Goal: Information Seeking & Learning: Learn about a topic

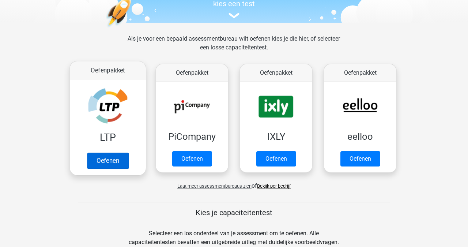
scroll to position [85, 0]
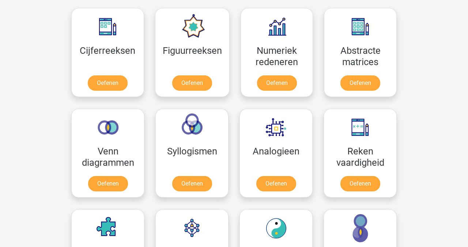
scroll to position [335, 0]
click at [104, 79] on link "Oefenen" at bounding box center [108, 84] width 42 height 16
click at [189, 188] on link "Oefenen" at bounding box center [192, 185] width 42 height 16
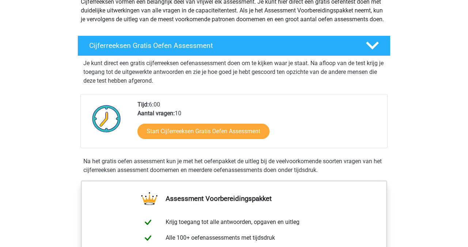
scroll to position [94, 0]
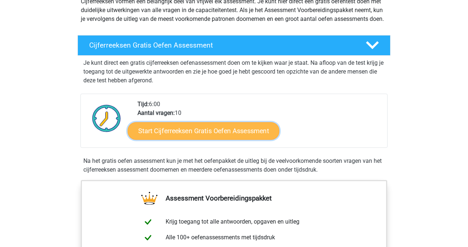
click at [183, 139] on link "Start Cijferreeksen Gratis Oefen Assessment" at bounding box center [203, 131] width 152 height 18
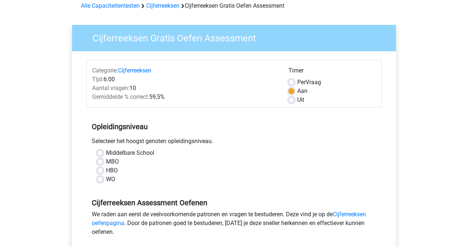
scroll to position [39, 0]
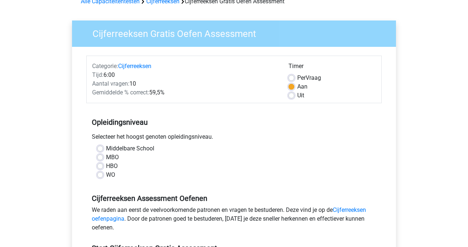
click at [114, 176] on label "WO" at bounding box center [110, 174] width 9 height 9
click at [103, 176] on input "WO" at bounding box center [100, 173] width 6 height 7
radio input "true"
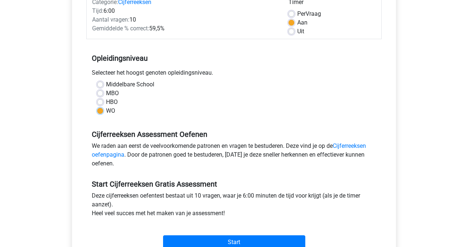
scroll to position [134, 0]
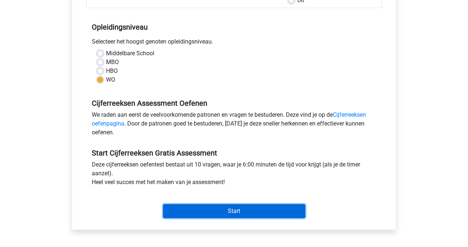
click at [193, 210] on input "Start" at bounding box center [234, 211] width 142 height 14
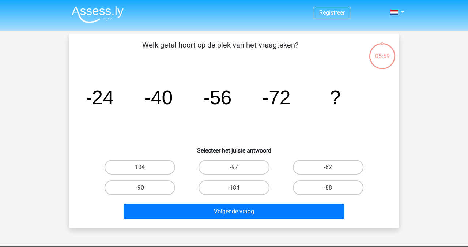
scroll to position [18, 0]
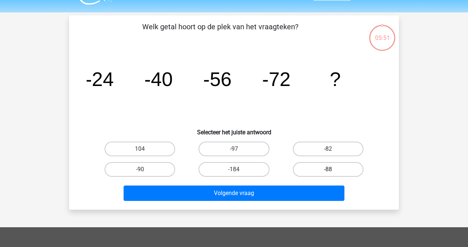
click at [314, 170] on label "-88" at bounding box center [328, 169] width 70 height 15
click at [328, 170] on input "-88" at bounding box center [330, 171] width 5 height 5
radio input "true"
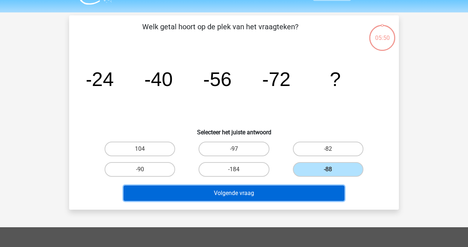
click at [295, 193] on button "Volgende vraag" at bounding box center [233, 192] width 221 height 15
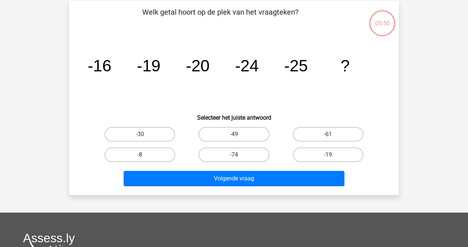
scroll to position [34, 0]
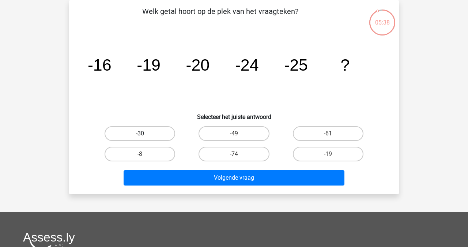
click at [159, 133] on label "-30" at bounding box center [139, 133] width 70 height 15
click at [145, 133] on input "-30" at bounding box center [142, 135] width 5 height 5
radio input "true"
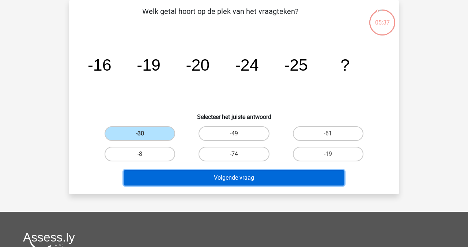
click at [237, 180] on button "Volgende vraag" at bounding box center [233, 177] width 221 height 15
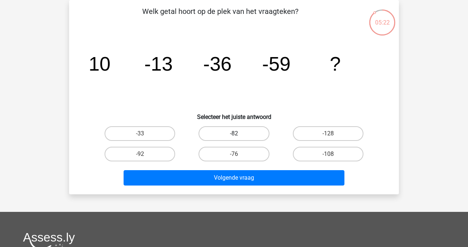
click at [240, 137] on label "-82" at bounding box center [233, 133] width 70 height 15
click at [239, 137] on input "-82" at bounding box center [236, 135] width 5 height 5
radio input "true"
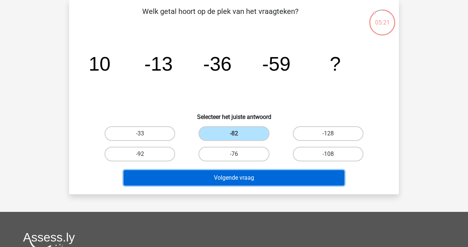
click at [222, 173] on button "Volgende vraag" at bounding box center [233, 177] width 221 height 15
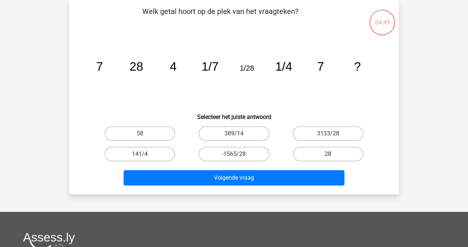
click at [316, 154] on label "28" at bounding box center [328, 153] width 70 height 15
click at [328, 154] on input "28" at bounding box center [330, 156] width 5 height 5
radio input "true"
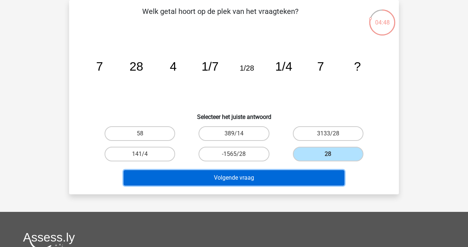
click at [292, 172] on button "Volgende vraag" at bounding box center [233, 177] width 221 height 15
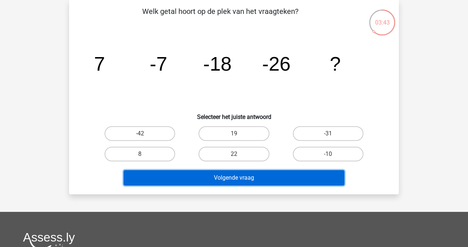
click at [249, 174] on button "Volgende vraag" at bounding box center [233, 177] width 221 height 15
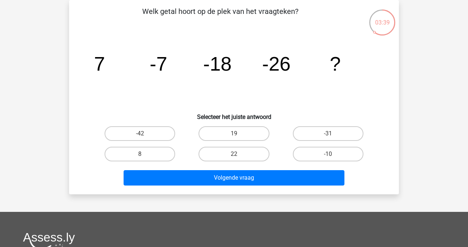
click at [194, 105] on icon "image/svg+xml 7 -7 -18 -26 ?" at bounding box center [234, 71] width 294 height 74
click at [151, 131] on label "-42" at bounding box center [139, 133] width 70 height 15
click at [145, 133] on input "-42" at bounding box center [142, 135] width 5 height 5
radio input "true"
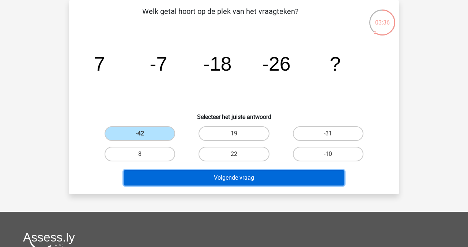
click at [209, 176] on button "Volgende vraag" at bounding box center [233, 177] width 221 height 15
click at [219, 177] on button "Volgende vraag" at bounding box center [233, 177] width 221 height 15
click at [248, 178] on button "Volgende vraag" at bounding box center [233, 177] width 221 height 15
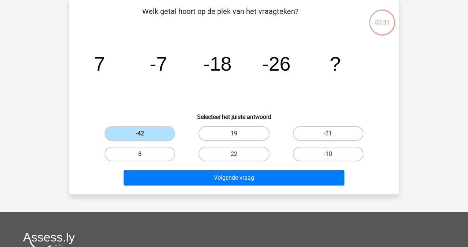
click at [225, 99] on icon "image/svg+xml 7 -7 -18 -26 ?" at bounding box center [234, 71] width 294 height 74
click at [149, 131] on label "-42" at bounding box center [139, 133] width 70 height 15
click at [145, 133] on input "-42" at bounding box center [142, 135] width 5 height 5
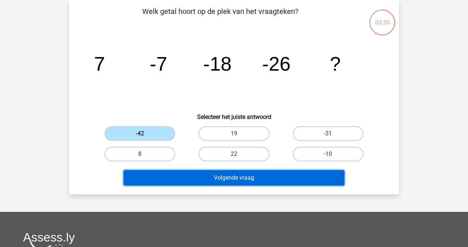
click at [233, 179] on button "Volgende vraag" at bounding box center [233, 177] width 221 height 15
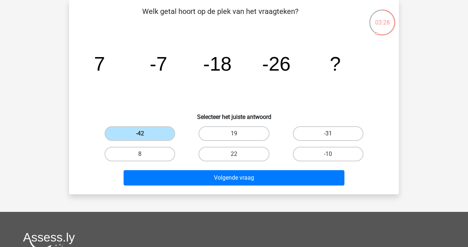
click at [314, 129] on label "-31" at bounding box center [328, 133] width 70 height 15
click at [328, 133] on input "-31" at bounding box center [330, 135] width 5 height 5
radio input "true"
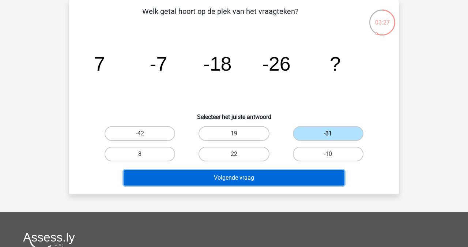
click at [252, 178] on button "Volgende vraag" at bounding box center [233, 177] width 221 height 15
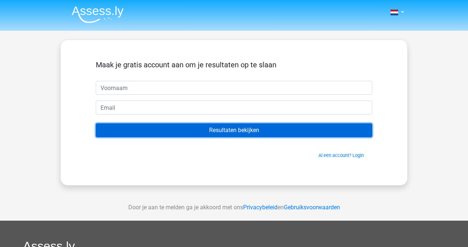
click at [171, 131] on input "Resultaten bekijken" at bounding box center [234, 130] width 276 height 14
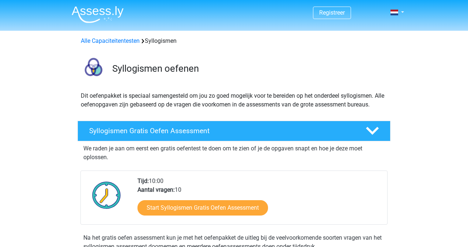
scroll to position [37, 0]
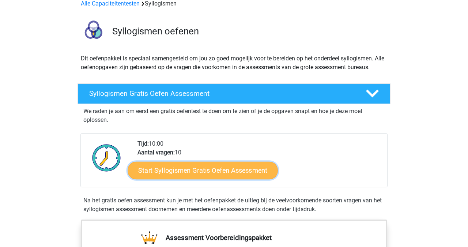
click at [225, 171] on link "Start Syllogismen Gratis Oefen Assessment" at bounding box center [203, 170] width 150 height 18
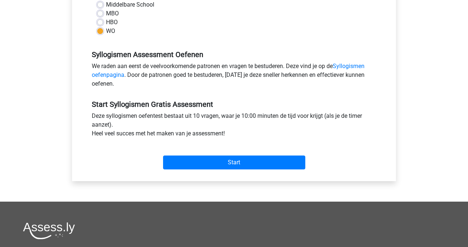
scroll to position [183, 0]
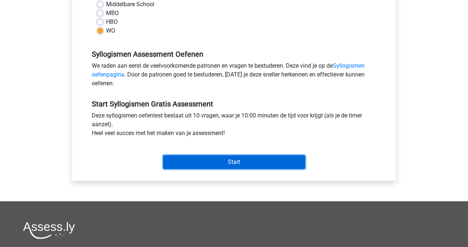
click at [220, 161] on input "Start" at bounding box center [234, 162] width 142 height 14
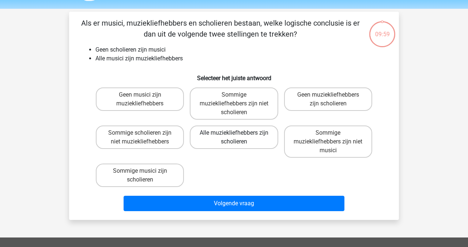
scroll to position [22, 0]
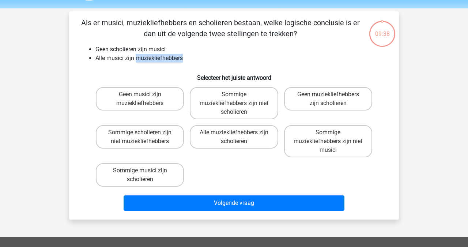
drag, startPoint x: 138, startPoint y: 61, endPoint x: 194, endPoint y: 63, distance: 56.3
click at [194, 63] on div "Als er musici, muziekliefhebbers en scholieren bestaan, welke logische conclusi…" at bounding box center [234, 115] width 324 height 196
click at [182, 64] on div "Als er musici, muziekliefhebbers en scholieren bestaan, welke logische conclusi…" at bounding box center [234, 115] width 324 height 196
click at [298, 138] on label "Sommige muziekliefhebbers zijn niet musici" at bounding box center [328, 141] width 88 height 32
click at [328, 137] on input "Sommige muziekliefhebbers zijn niet musici" at bounding box center [330, 134] width 5 height 5
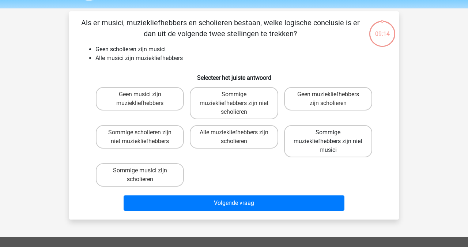
radio input "true"
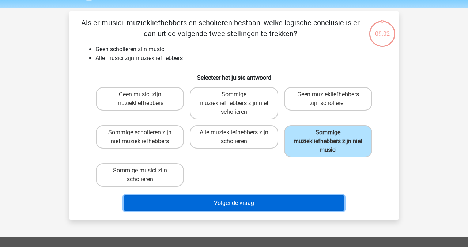
click at [244, 204] on button "Volgende vraag" at bounding box center [233, 202] width 221 height 15
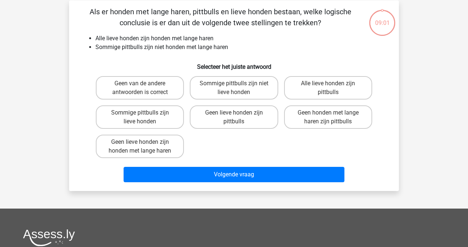
scroll to position [34, 0]
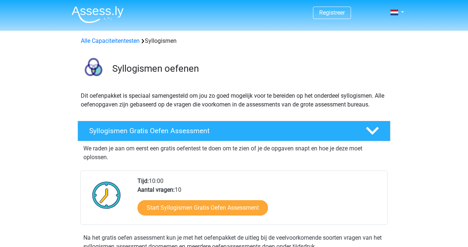
scroll to position [37, 0]
